Goal: Information Seeking & Learning: Learn about a topic

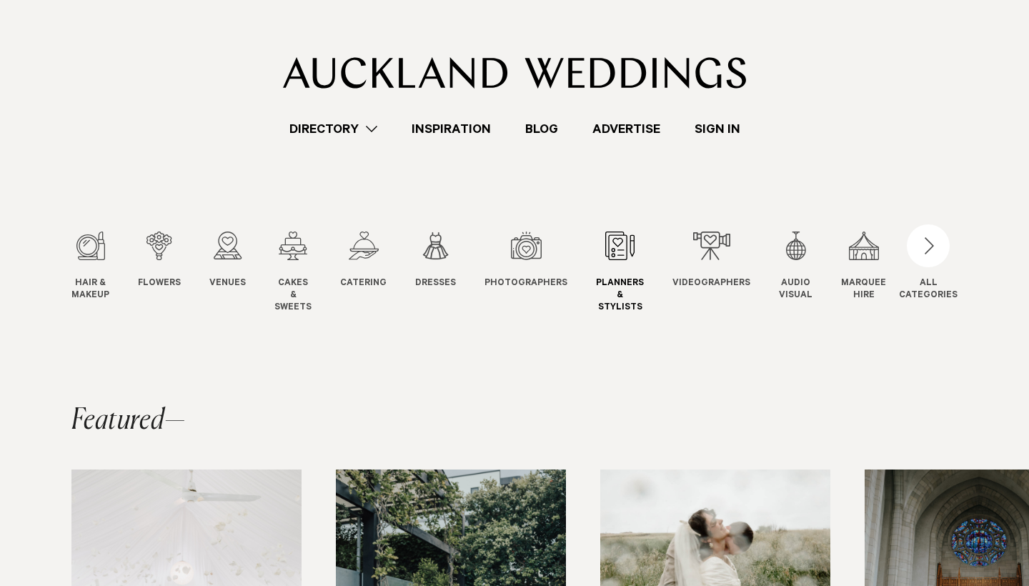
click at [615, 264] on link "Planners & Stylists Planners" at bounding box center [620, 272] width 48 height 82
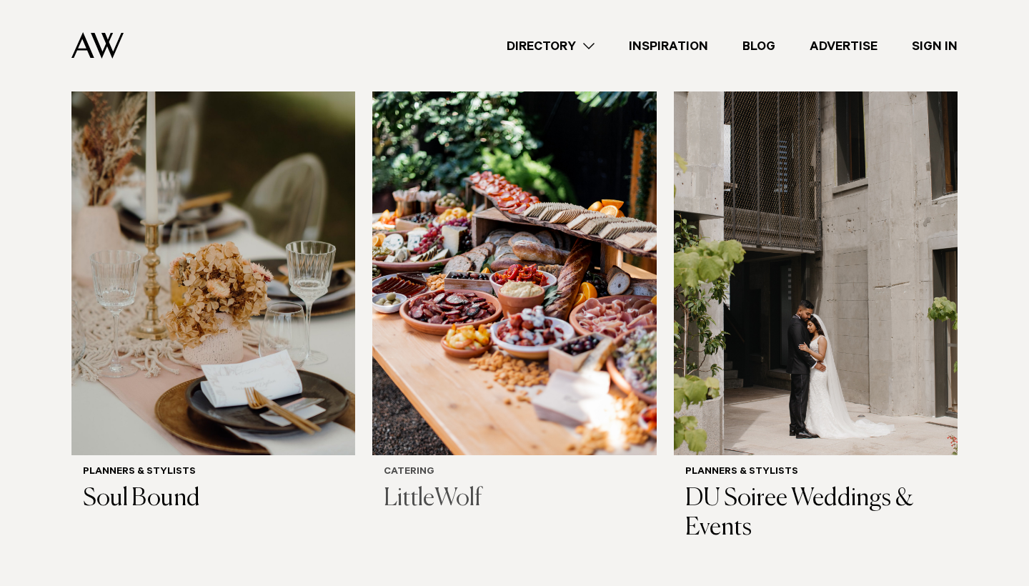
scroll to position [526, 0]
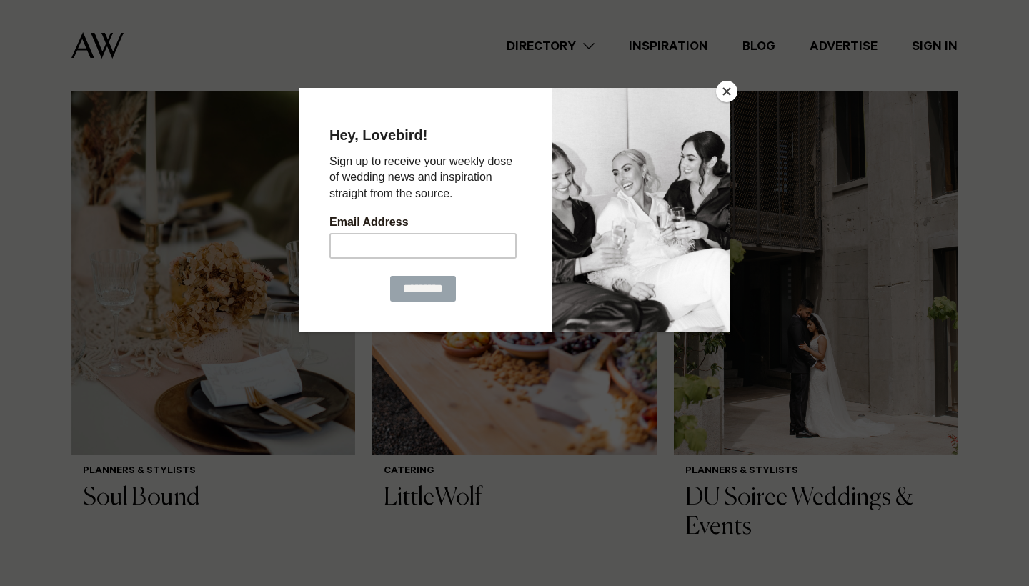
click at [719, 92] on button "Close" at bounding box center [726, 91] width 21 height 21
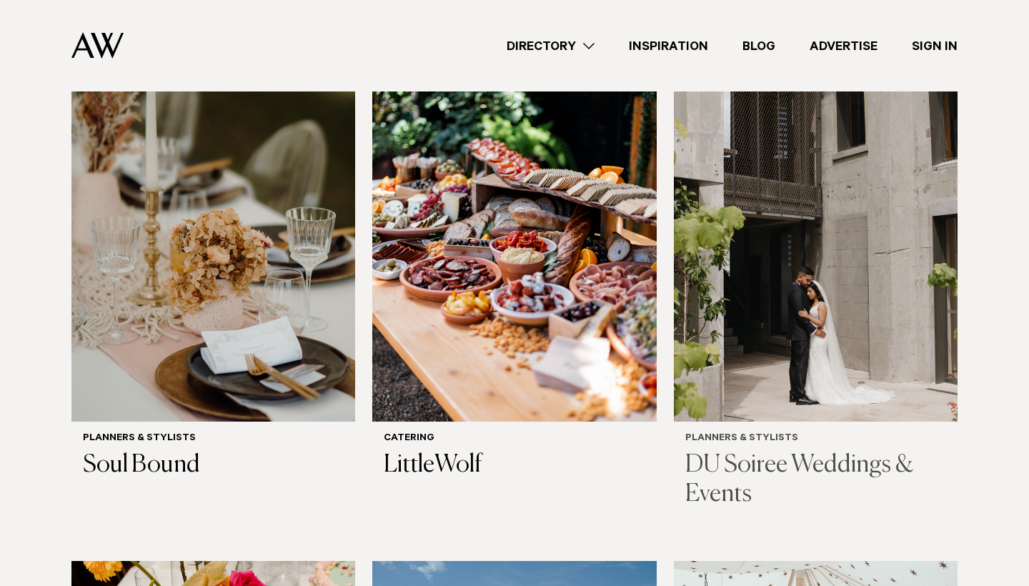
scroll to position [546, 0]
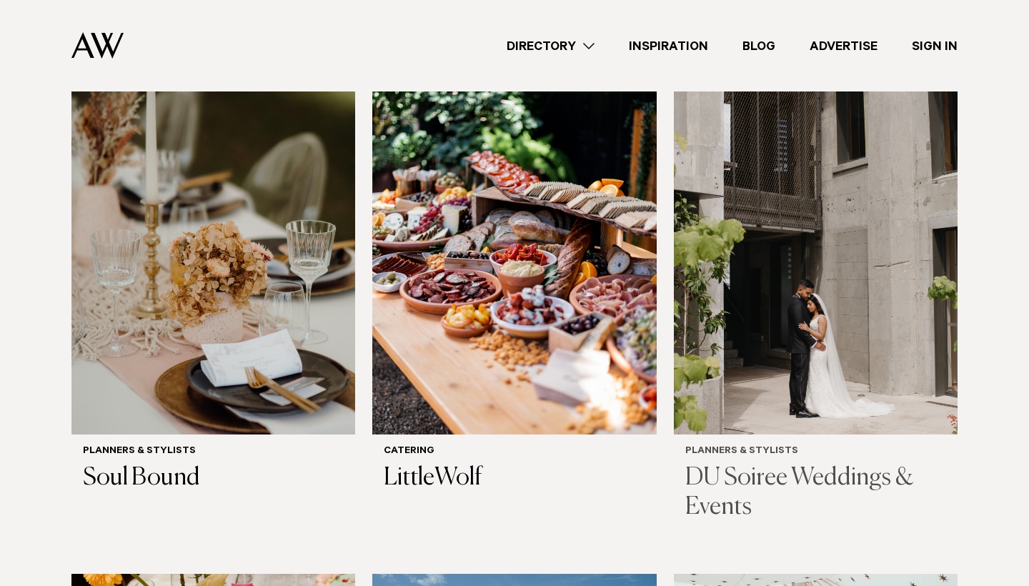
click at [787, 285] on img at bounding box center [816, 244] width 284 height 381
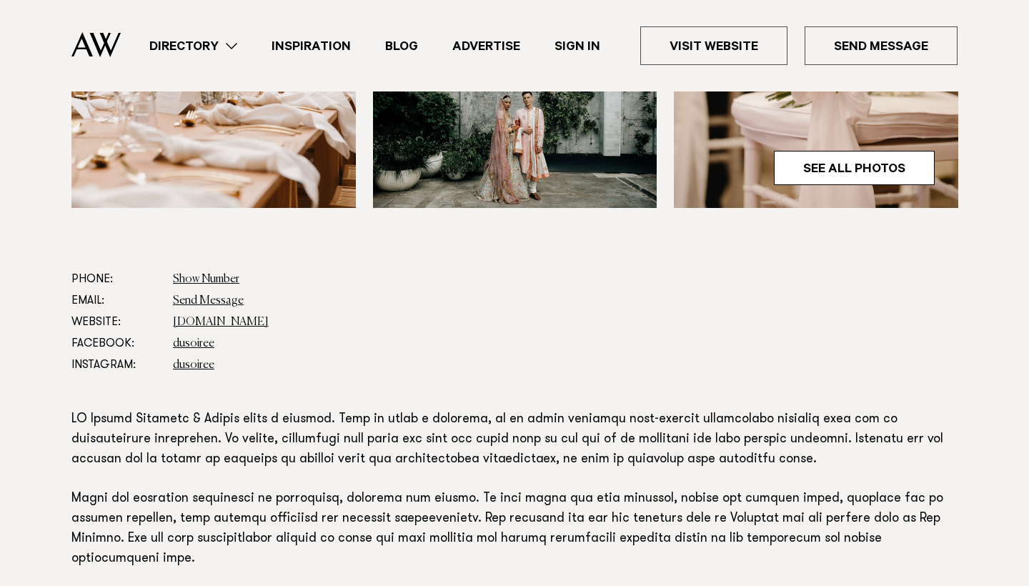
scroll to position [812, 0]
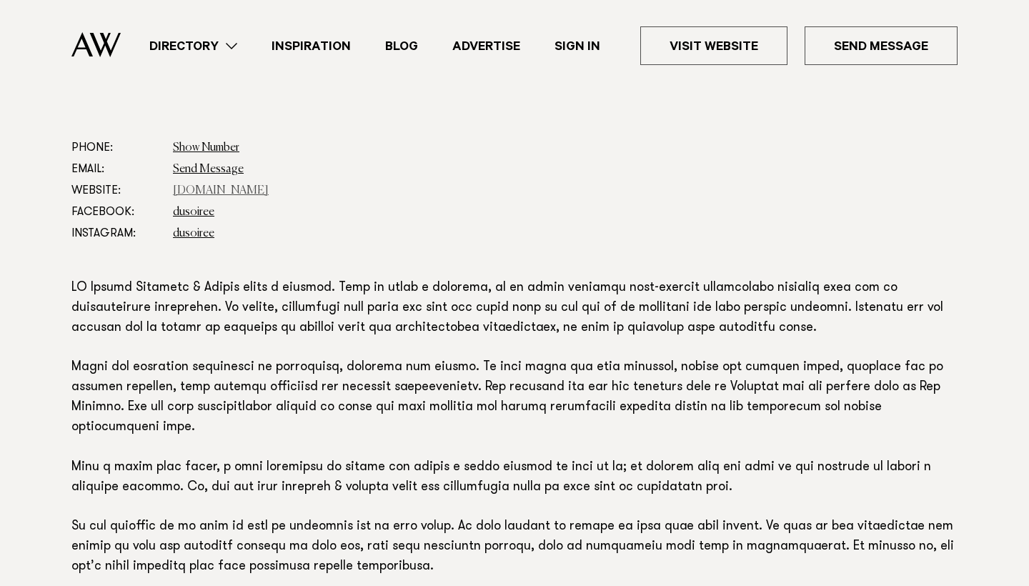
click at [201, 193] on link "www.dusoiree.com" at bounding box center [221, 190] width 96 height 11
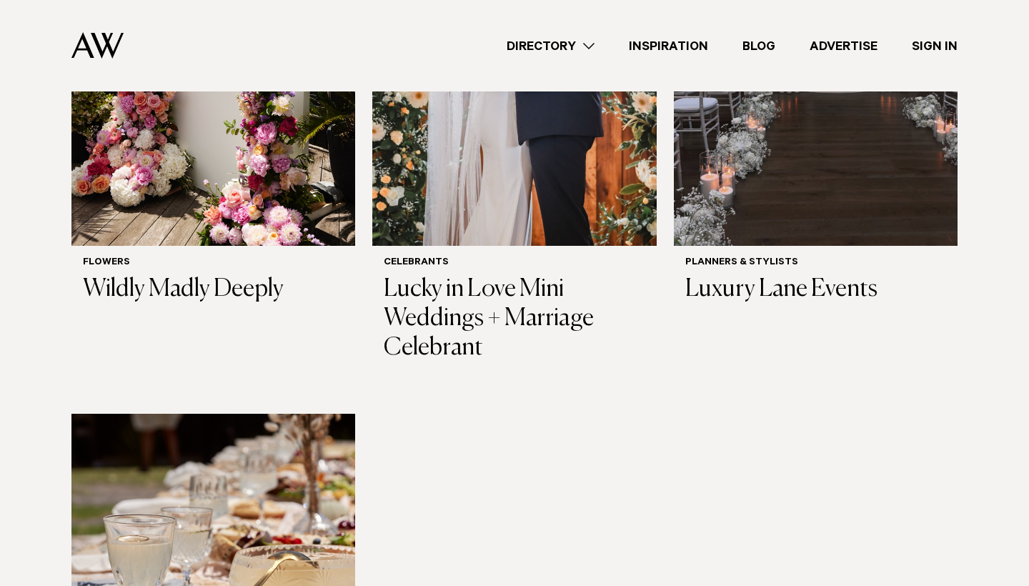
scroll to position [1459, 0]
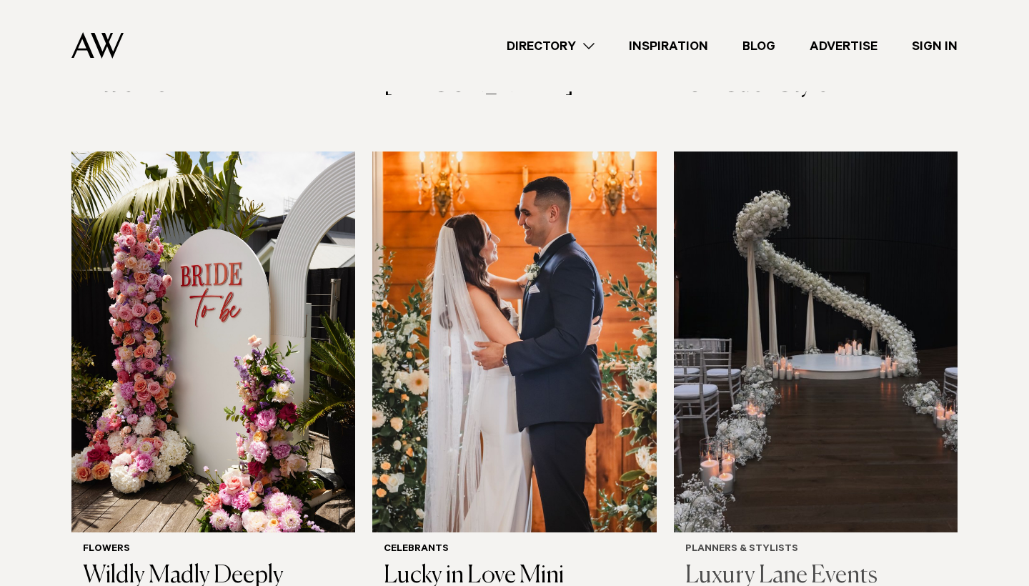
click at [851, 334] on img at bounding box center [816, 341] width 284 height 381
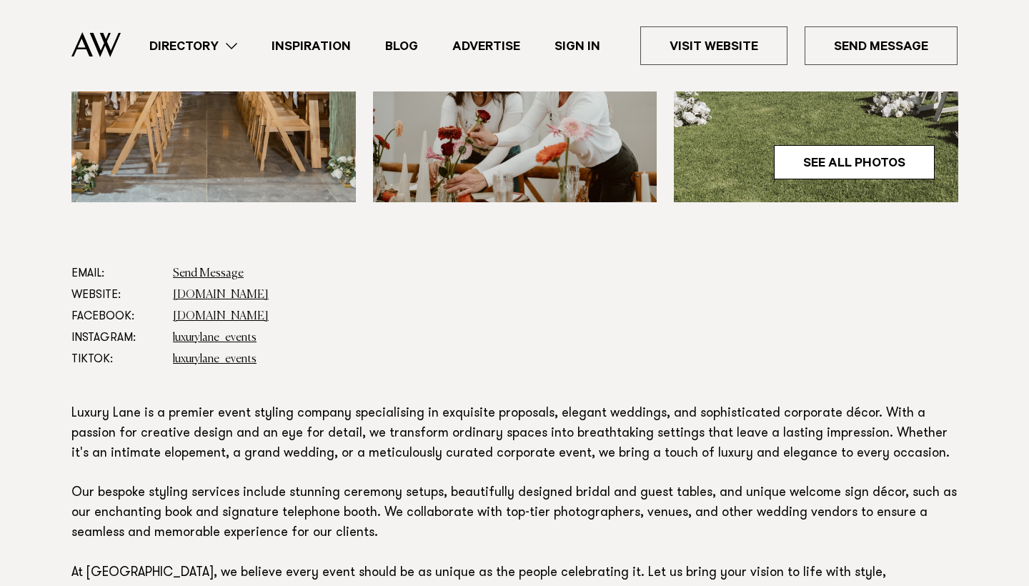
scroll to position [639, 0]
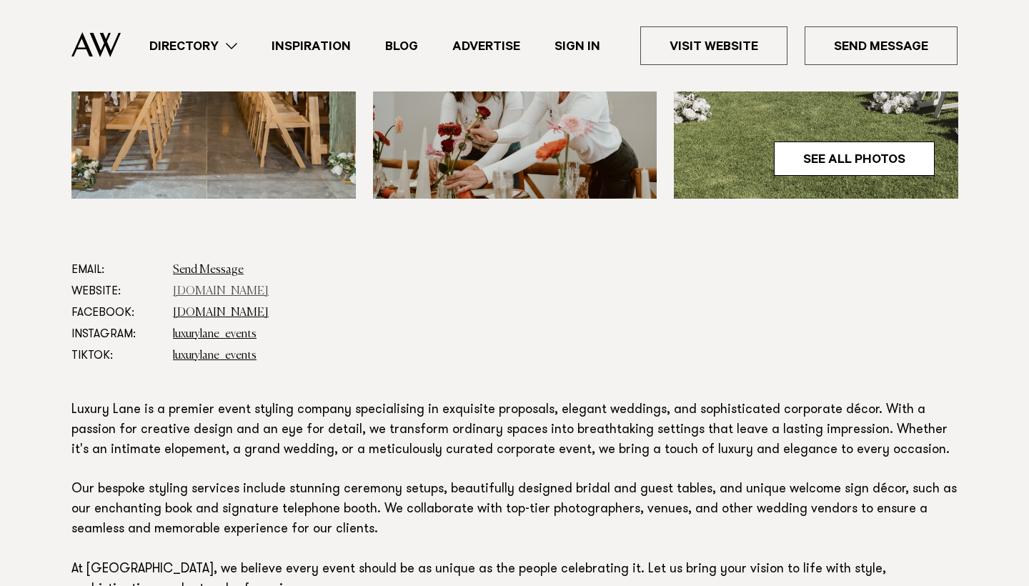
click at [200, 291] on link "[DOMAIN_NAME]" at bounding box center [221, 291] width 96 height 11
